Goal: Check status: Check status

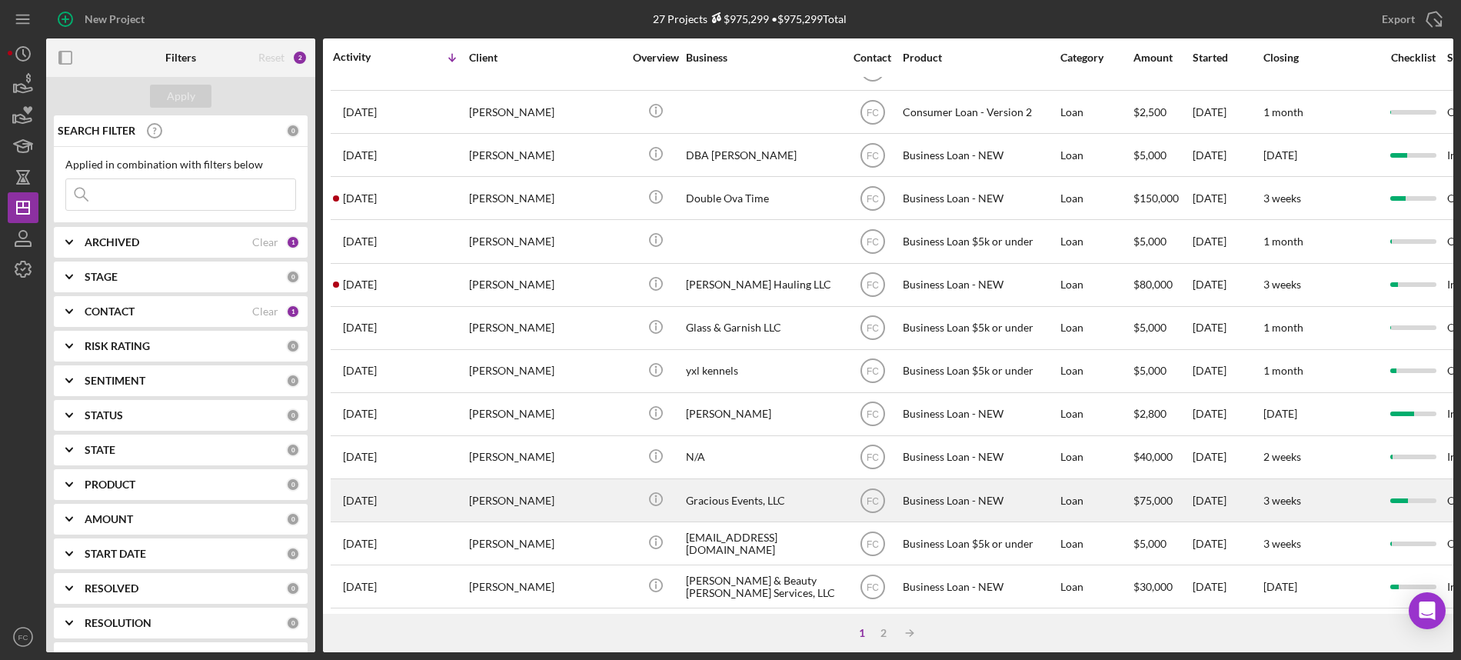
scroll to position [385, 0]
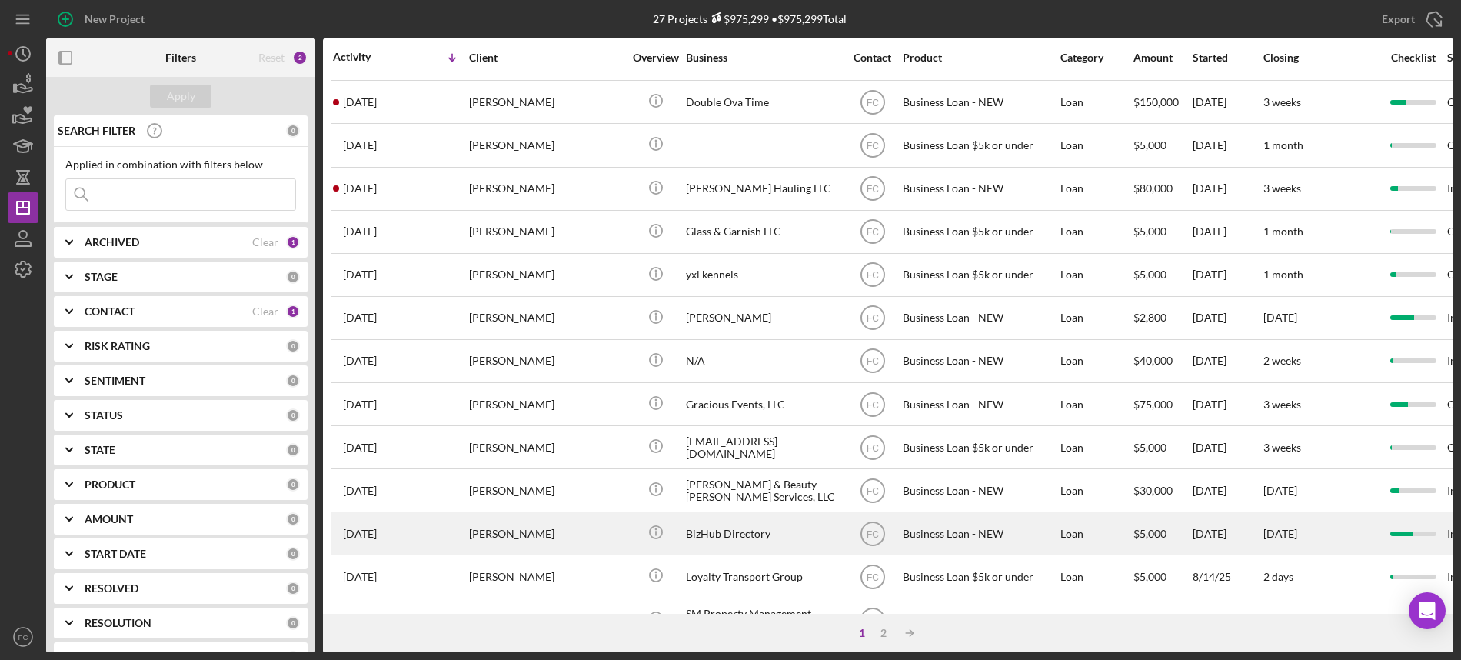
click at [437, 537] on div "[DATE] [PERSON_NAME]" at bounding box center [400, 533] width 135 height 41
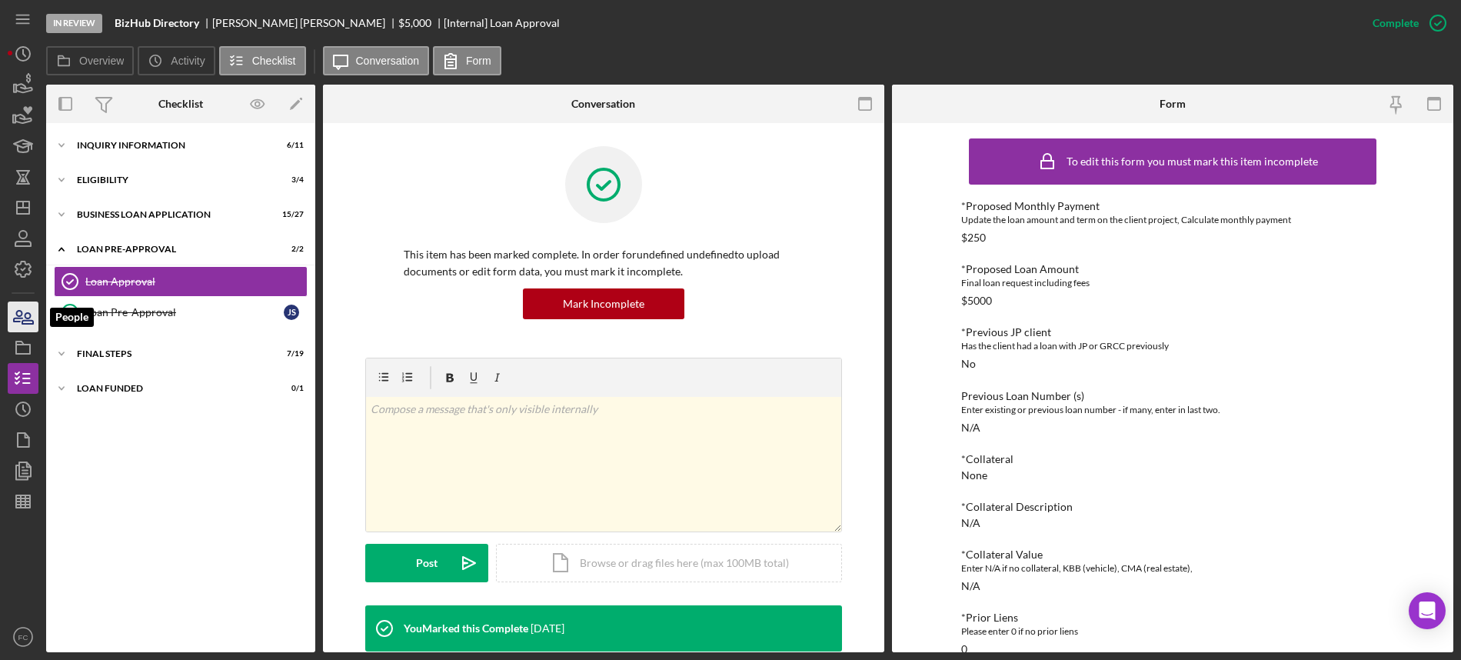
click at [25, 321] on icon "button" at bounding box center [27, 318] width 11 height 11
